Goal: Navigation & Orientation: Find specific page/section

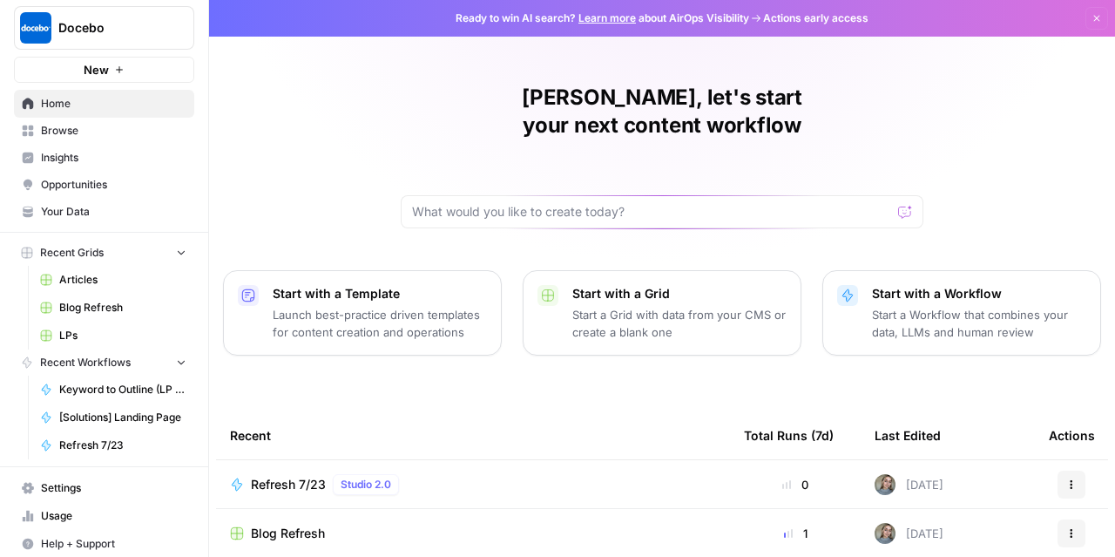
scroll to position [10, 0]
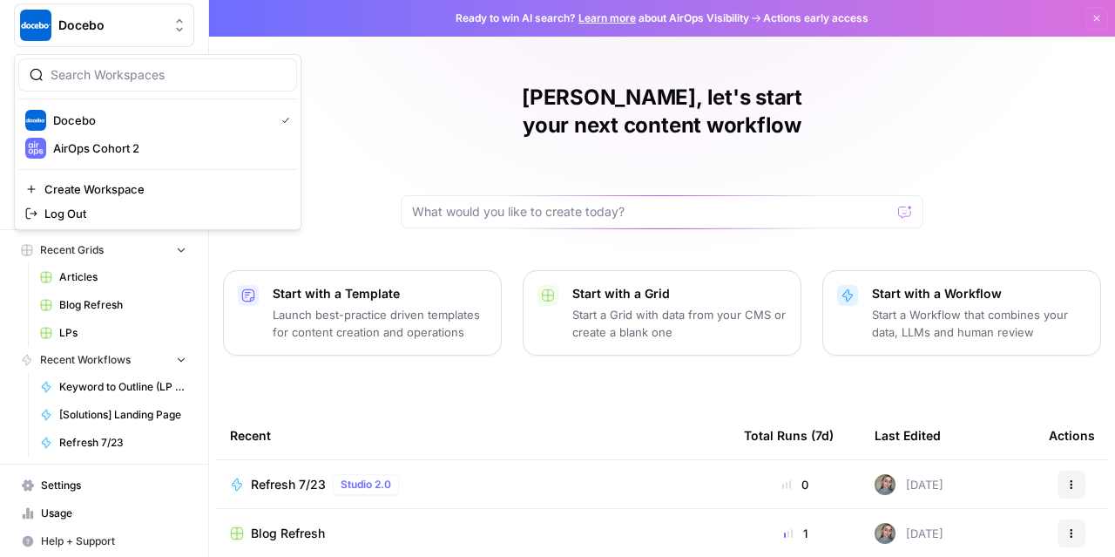
click at [96, 34] on button "Docebo" at bounding box center [104, 25] width 180 height 44
click at [105, 143] on span "AirOps Cohort 2" at bounding box center [168, 147] width 230 height 17
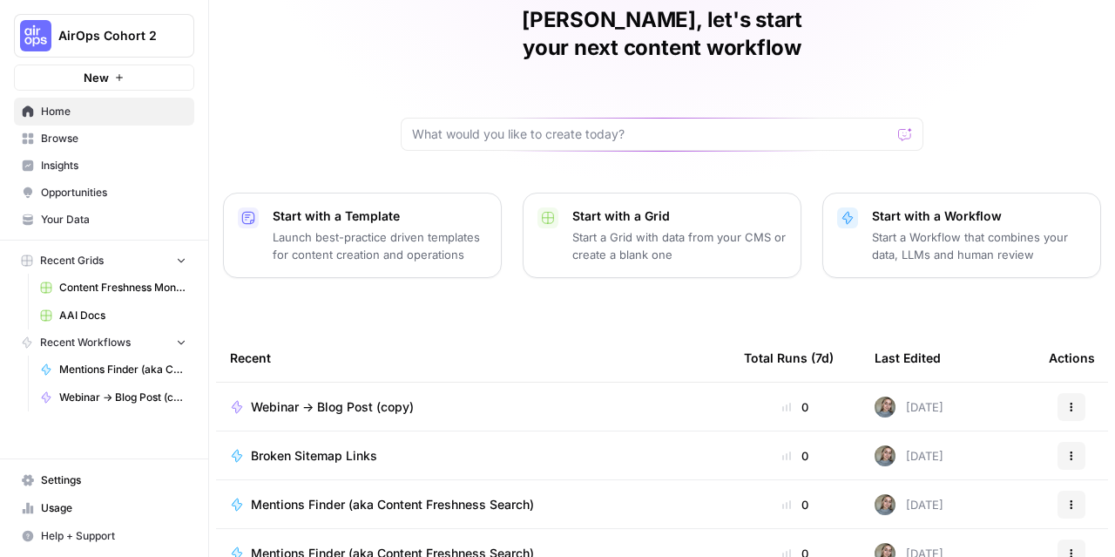
scroll to position [244, 0]
